Goal: Navigation & Orientation: Find specific page/section

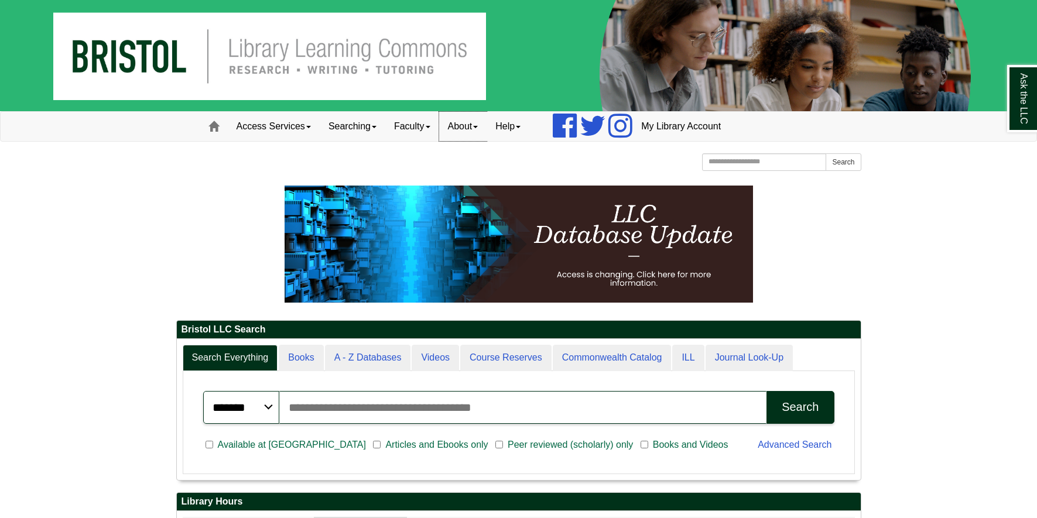
click at [467, 130] on link "About" at bounding box center [463, 126] width 48 height 29
click at [469, 161] on link "Hours & Locations" at bounding box center [487, 164] width 94 height 13
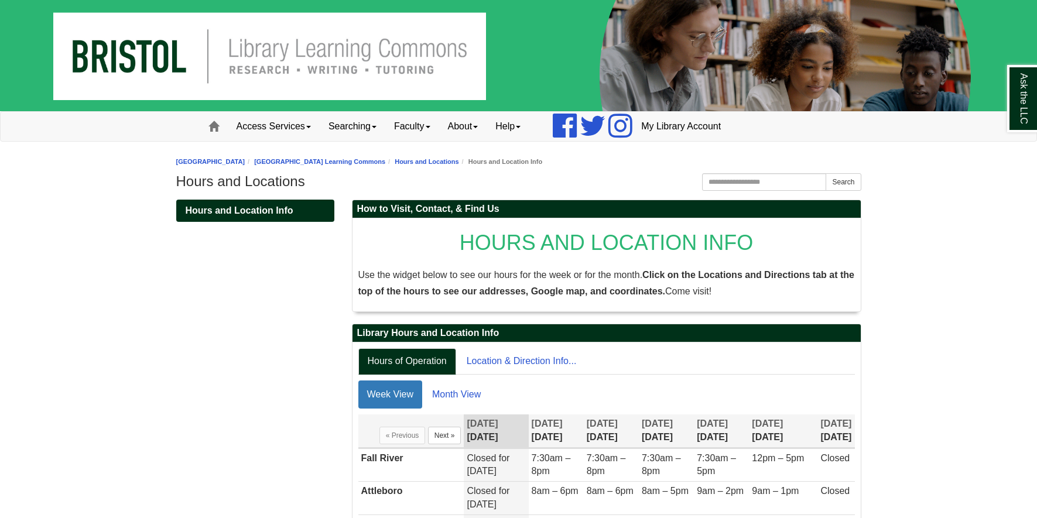
scroll to position [156, 0]
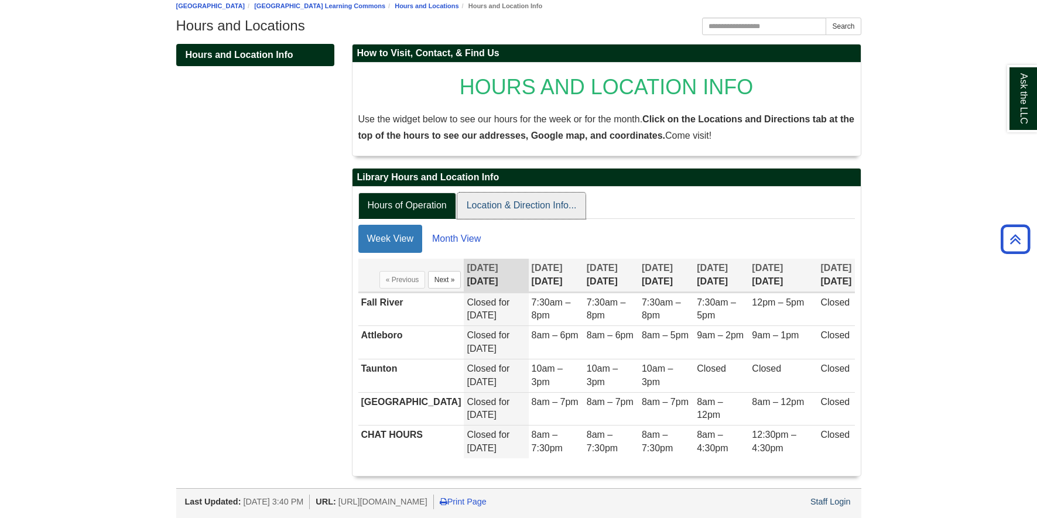
click at [514, 213] on link "Location & Direction Info..." at bounding box center [521, 206] width 129 height 26
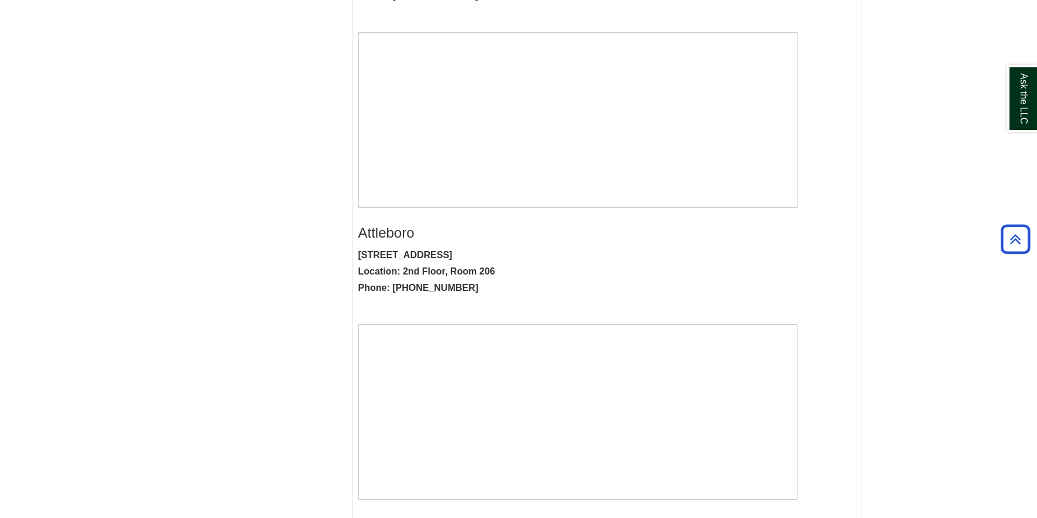
scroll to position [0, 0]
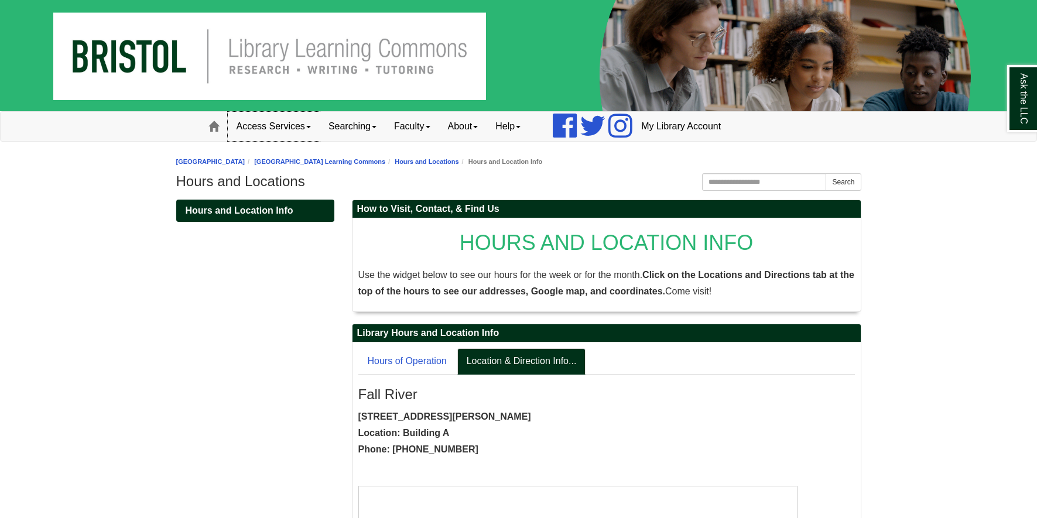
click at [287, 125] on link "Access Services" at bounding box center [274, 126] width 92 height 29
click at [284, 146] on link "Access Services Policies" at bounding box center [289, 151] width 122 height 13
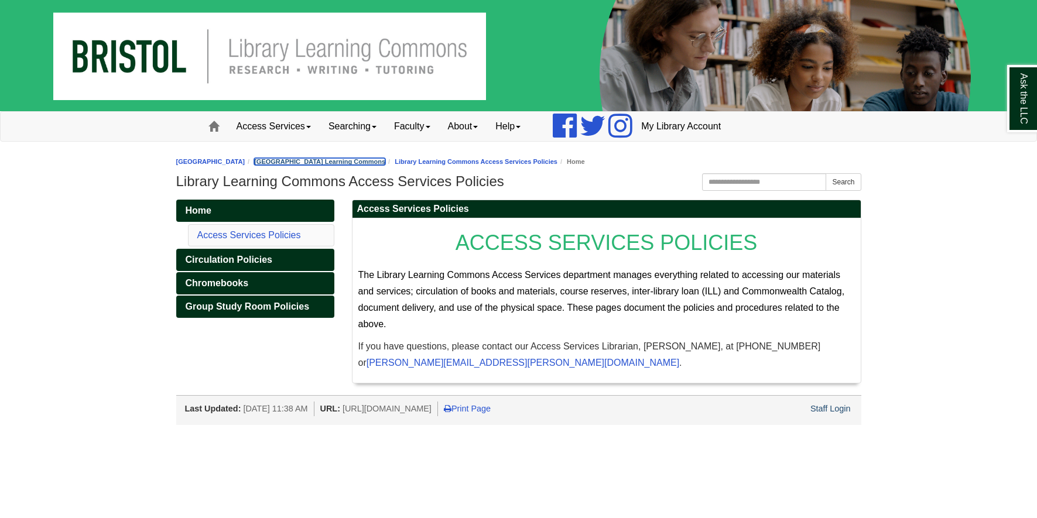
click at [330, 163] on link "[GEOGRAPHIC_DATA] Learning Commons" at bounding box center [319, 161] width 131 height 7
